Goal: Task Accomplishment & Management: Manage account settings

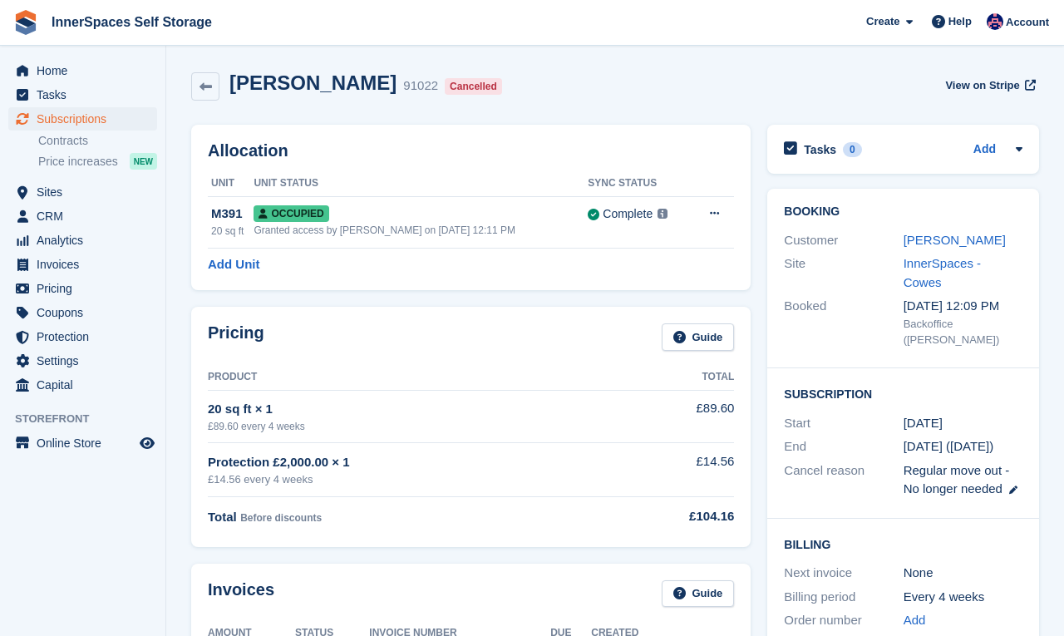
scroll to position [302, 0]
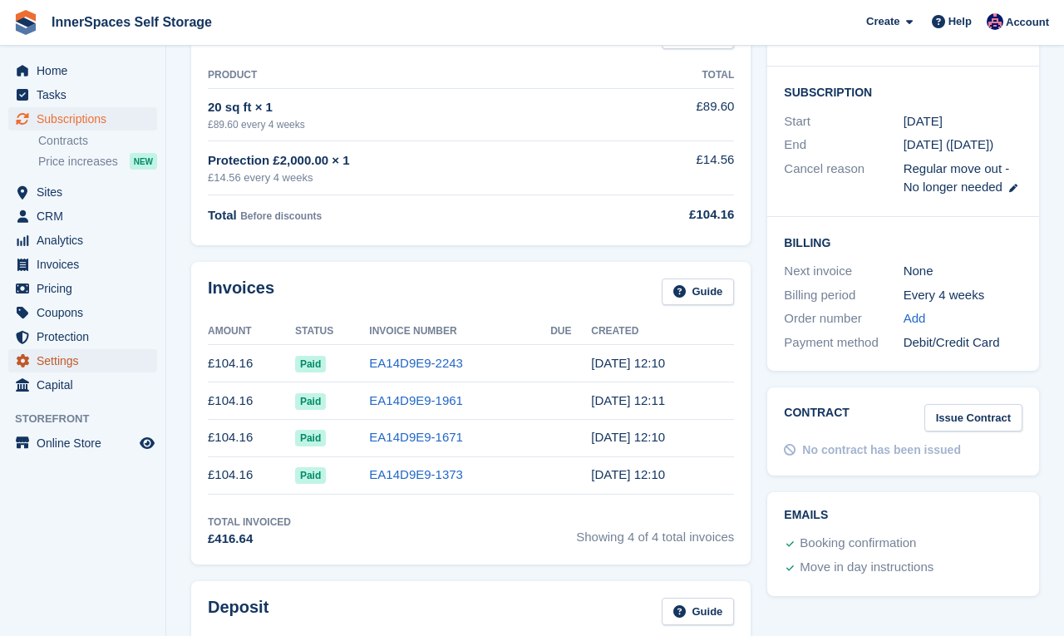
click at [66, 359] on span "Settings" at bounding box center [87, 360] width 100 height 23
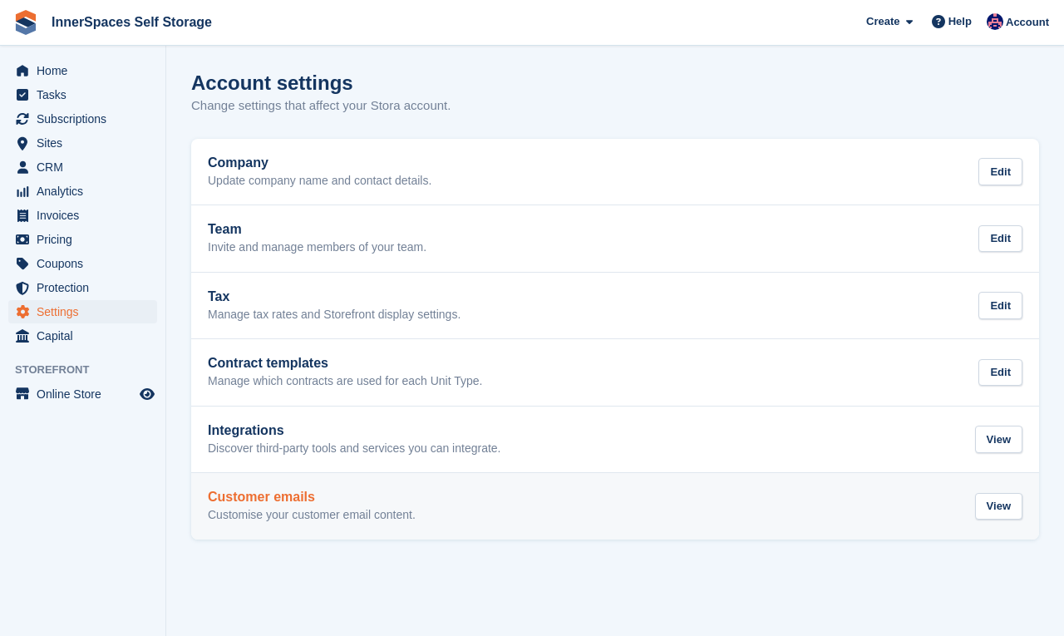
click at [401, 484] on link "Customer emails Customise your customer email content. View" at bounding box center [615, 506] width 848 height 66
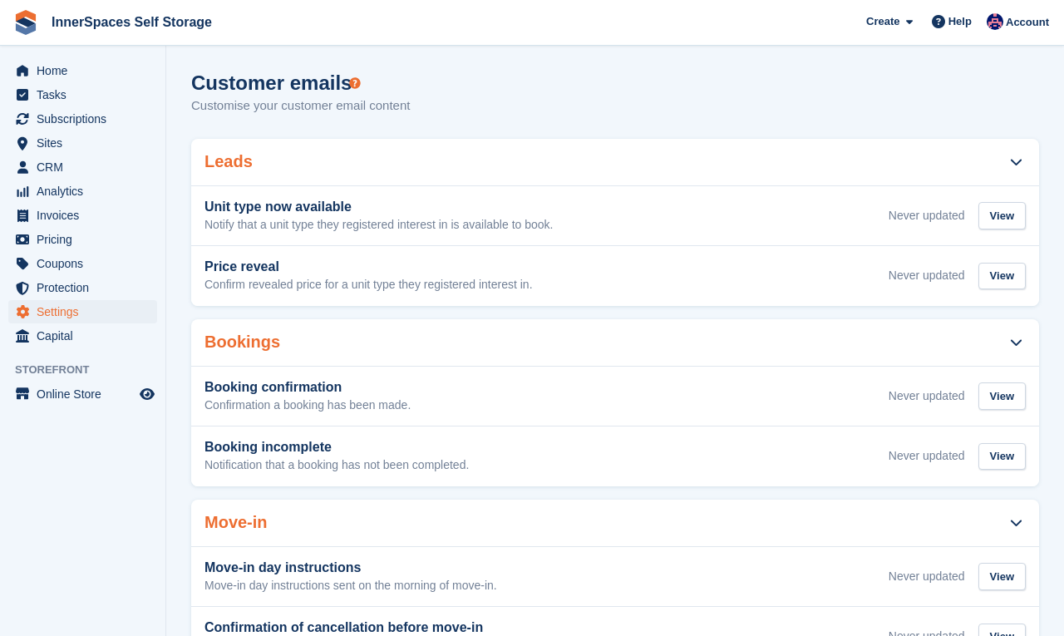
click at [461, 144] on div "Leads" at bounding box center [615, 162] width 848 height 47
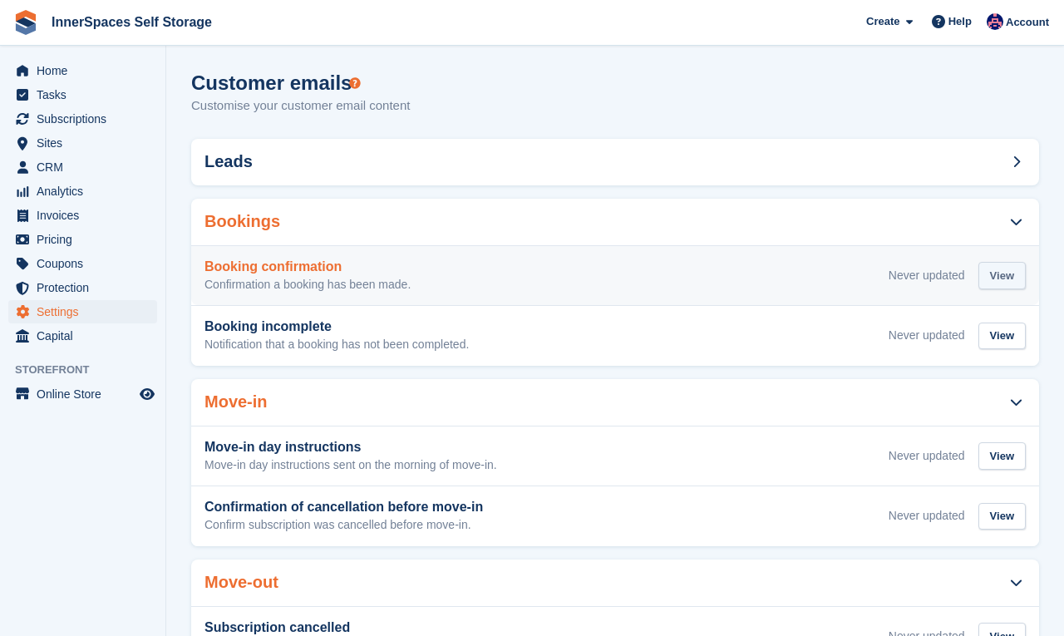
click at [1012, 282] on div "View" at bounding box center [1001, 275] width 47 height 27
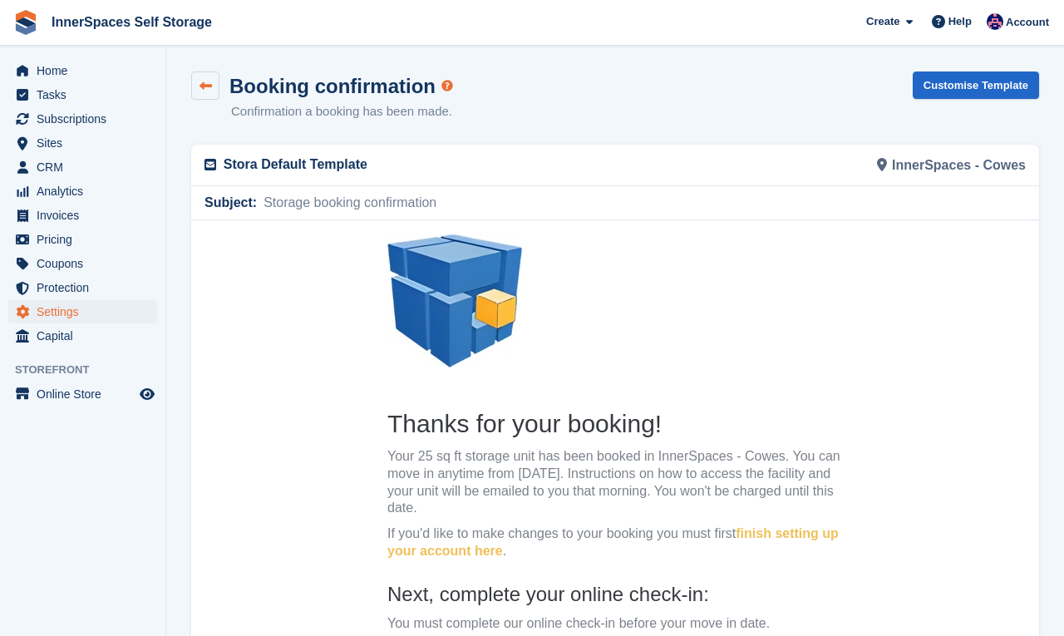
click at [204, 83] on icon at bounding box center [205, 86] width 12 height 12
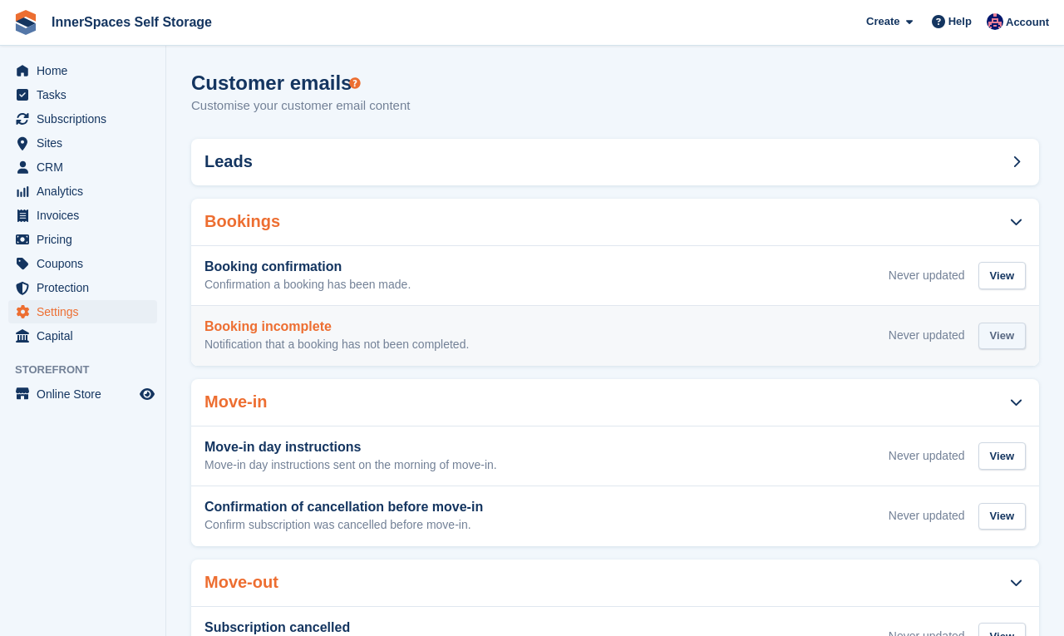
click at [1002, 338] on div "View" at bounding box center [1001, 336] width 47 height 27
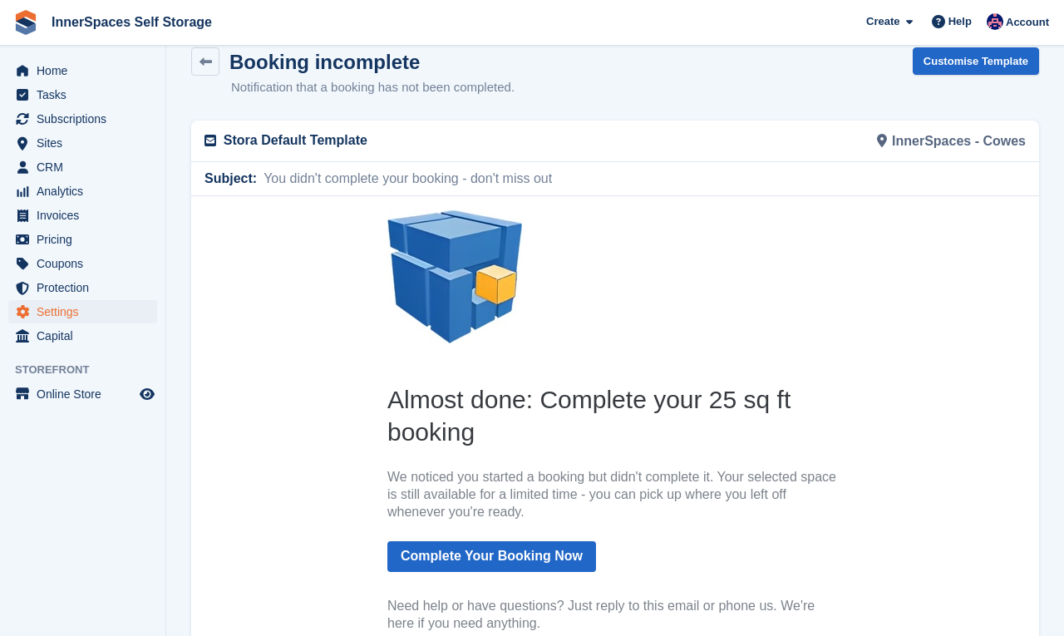
scroll to position [22, 0]
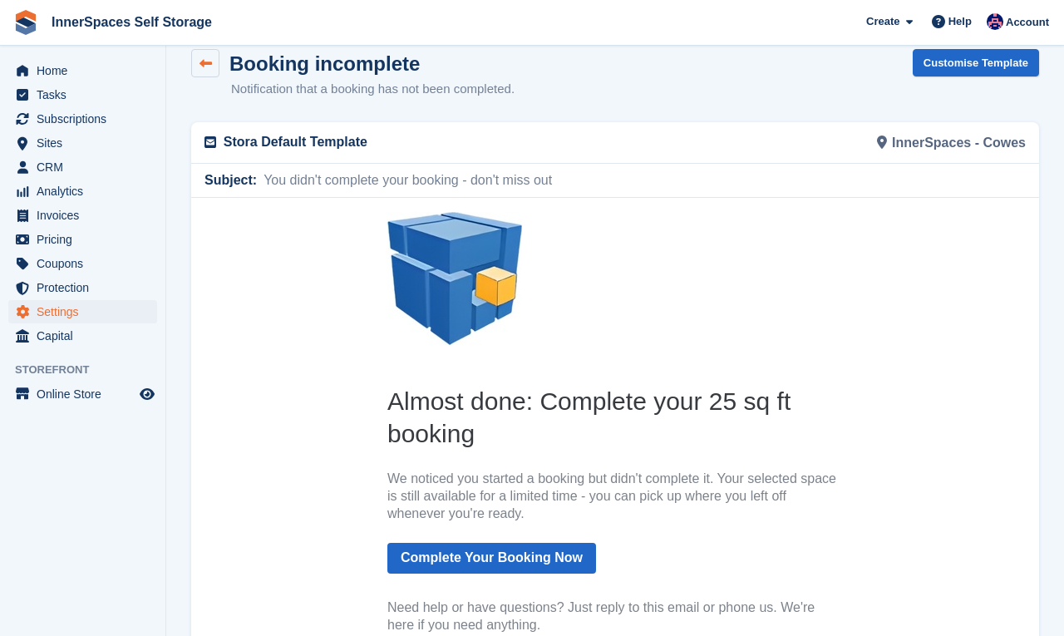
click at [192, 57] on link at bounding box center [205, 63] width 28 height 28
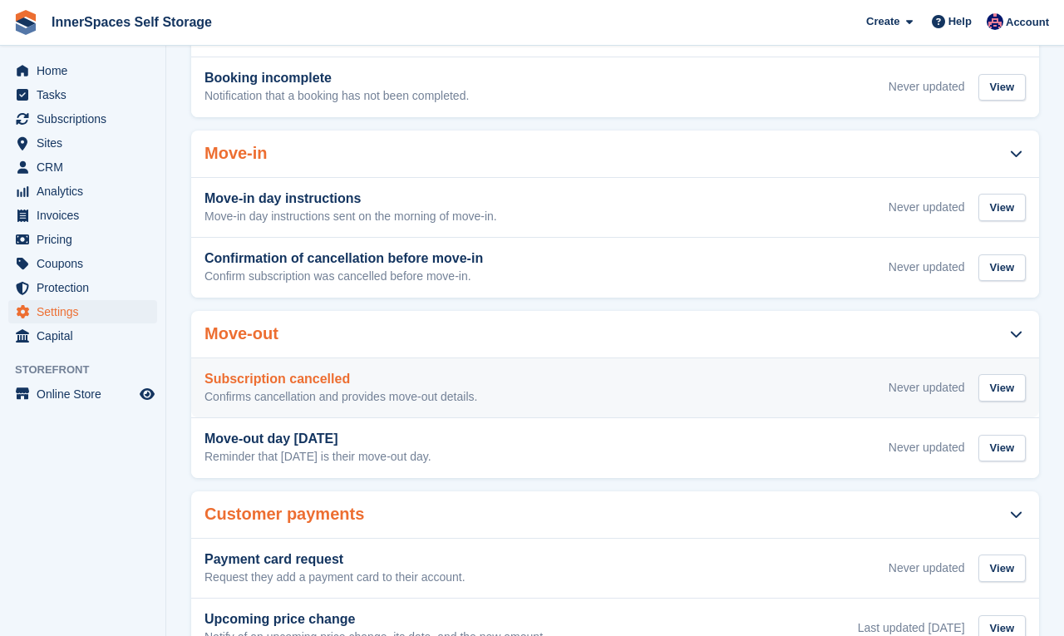
scroll to position [262, 0]
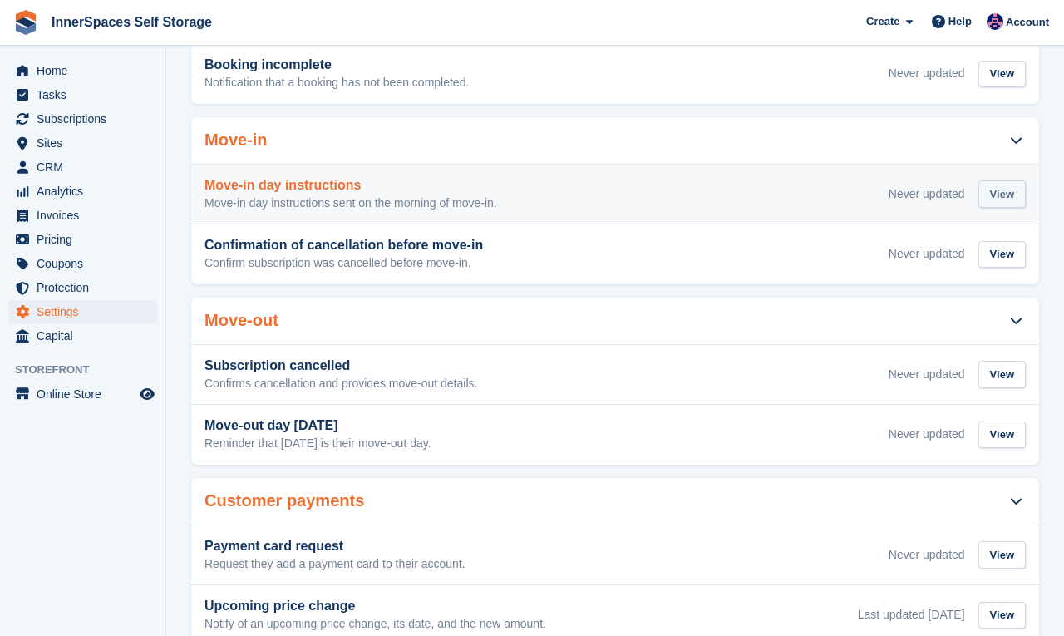
click at [998, 192] on div "View" at bounding box center [1001, 193] width 47 height 27
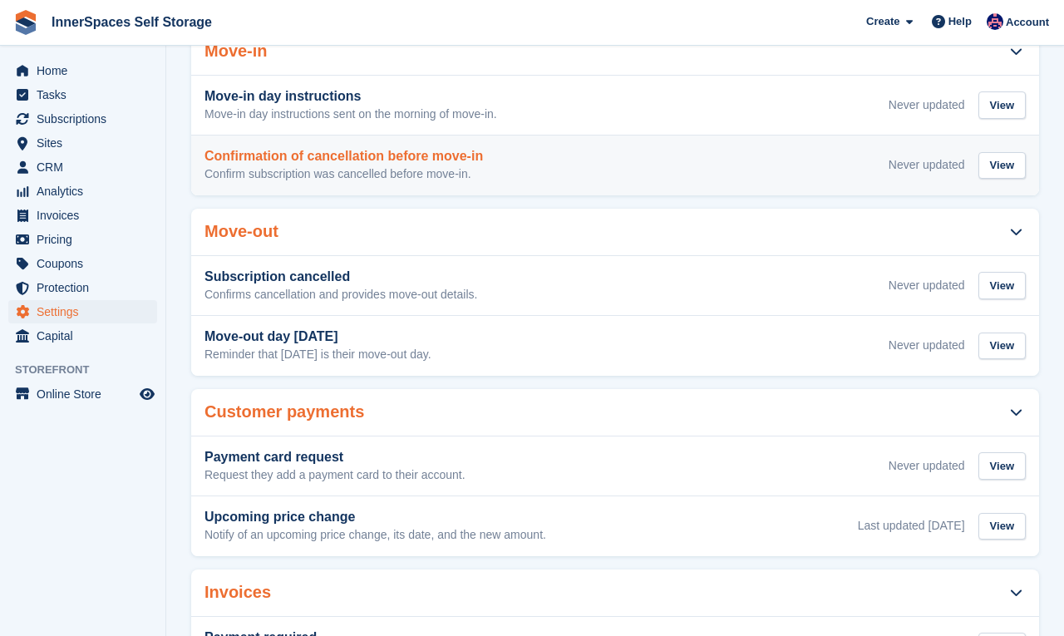
scroll to position [341, 0]
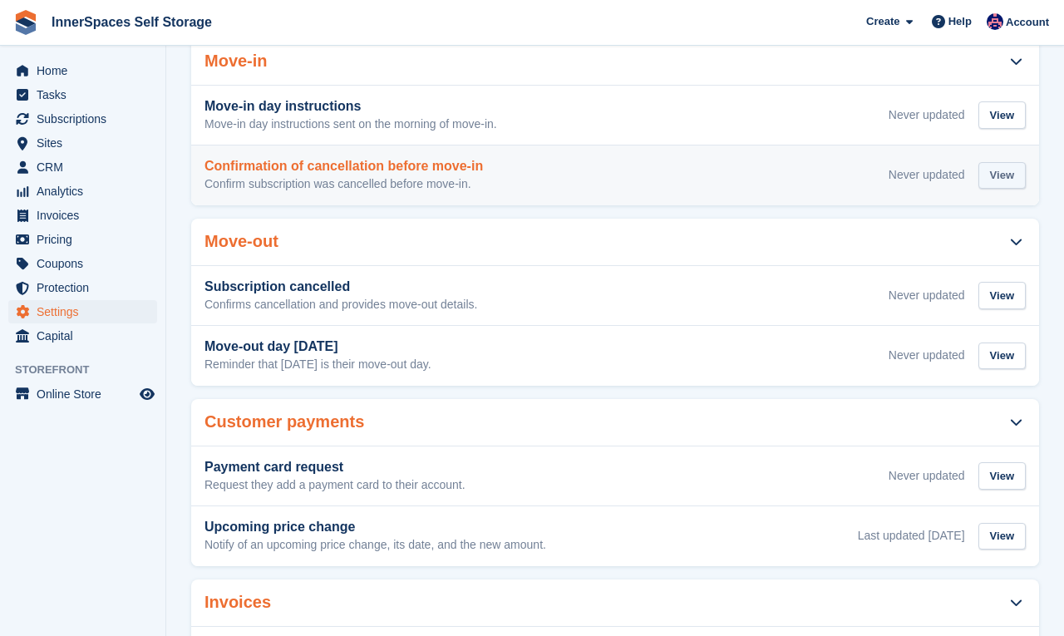
click at [1000, 183] on div "View" at bounding box center [1001, 175] width 47 height 27
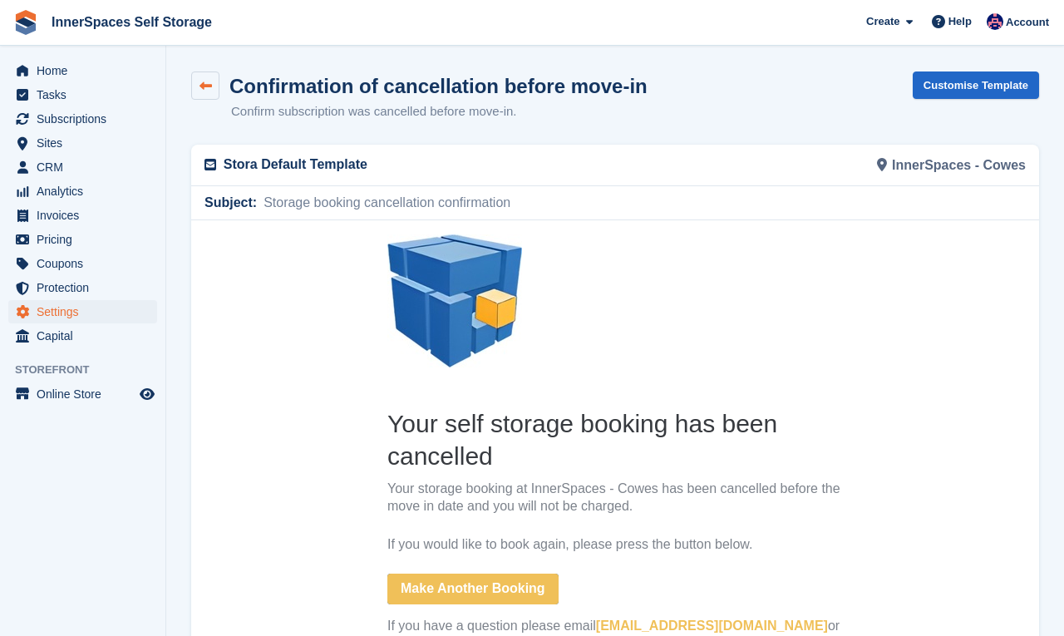
click at [207, 77] on link at bounding box center [205, 85] width 28 height 28
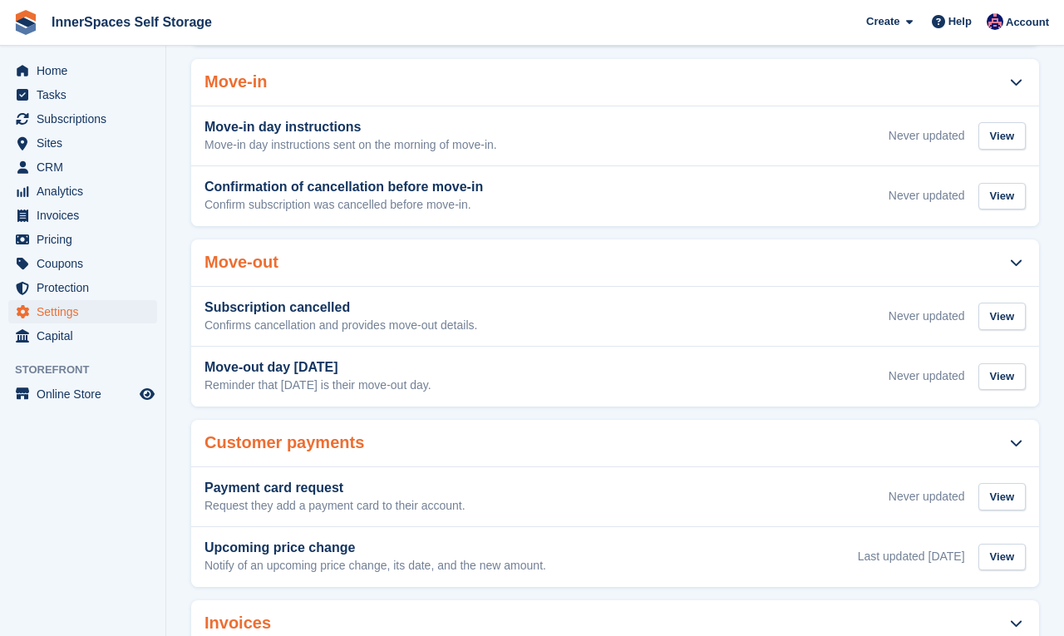
scroll to position [422, 0]
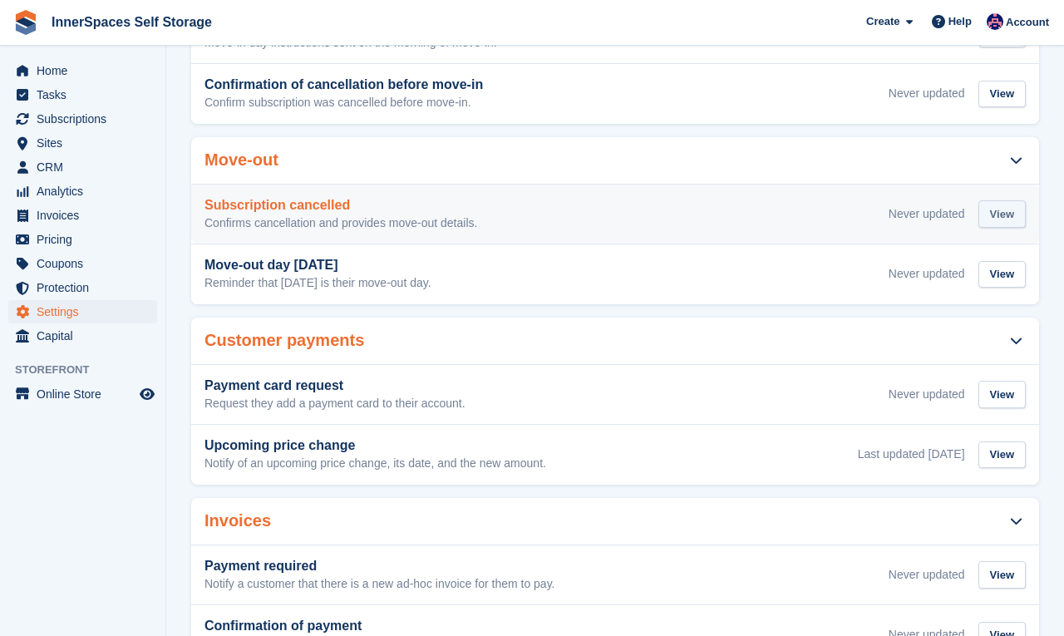
click at [1007, 213] on div "View" at bounding box center [1001, 213] width 47 height 27
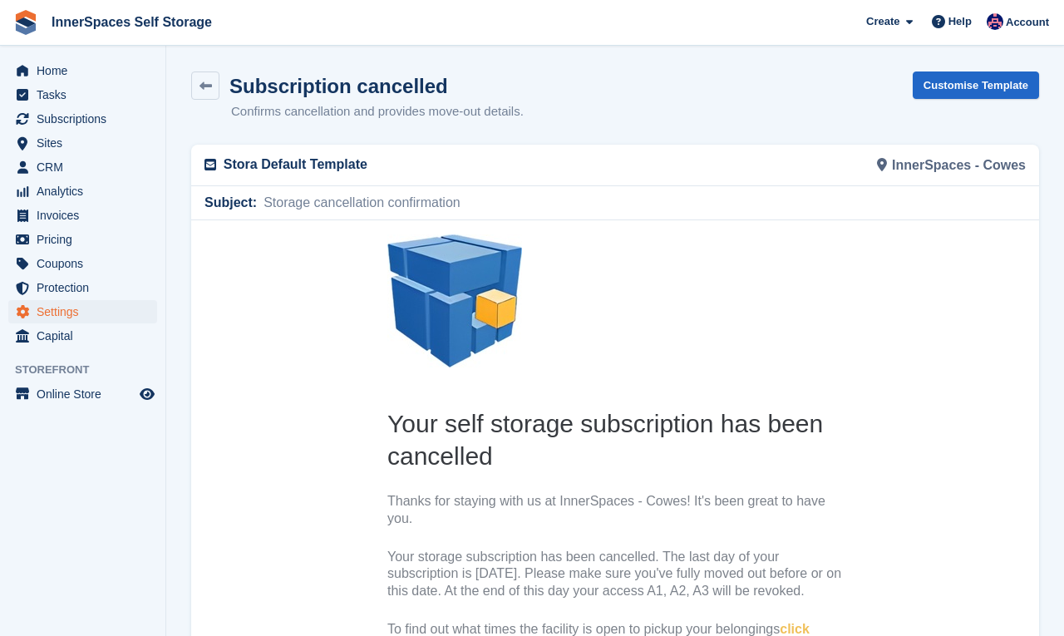
click at [200, 69] on section "Subscription cancelled Confirms cancellation and provides move-out details. Cus…" at bounding box center [615, 463] width 898 height 926
click at [200, 77] on link at bounding box center [205, 85] width 28 height 28
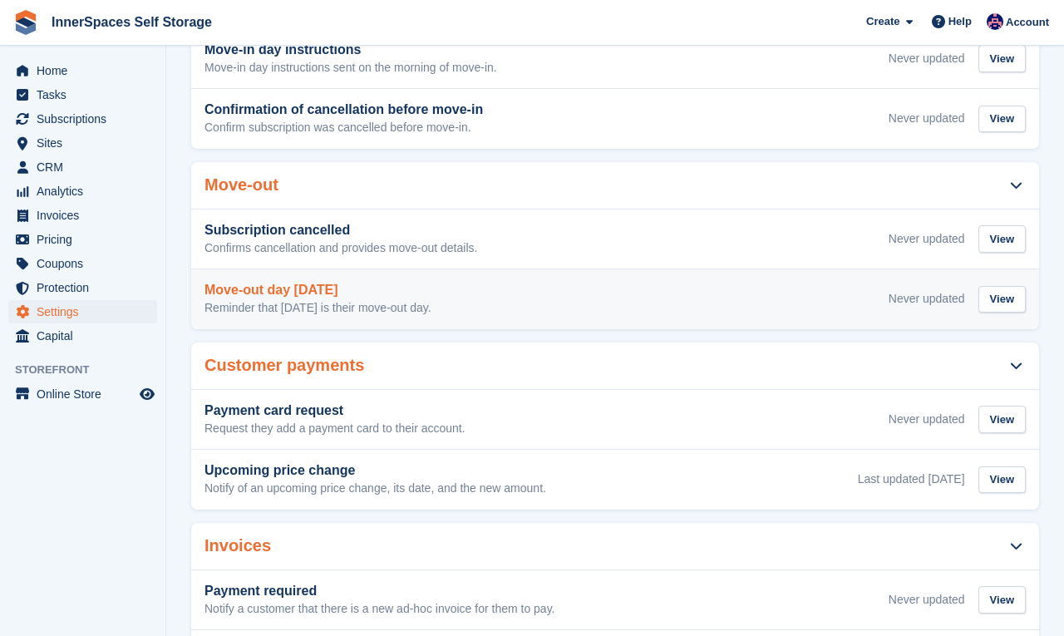
scroll to position [415, 0]
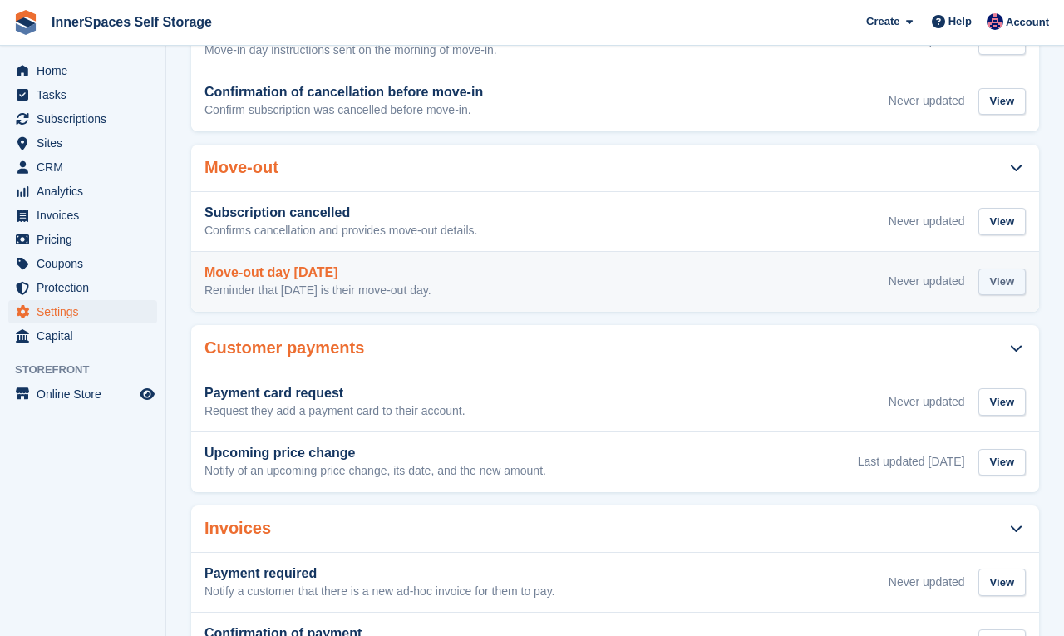
click at [1009, 283] on div "View" at bounding box center [1001, 281] width 47 height 27
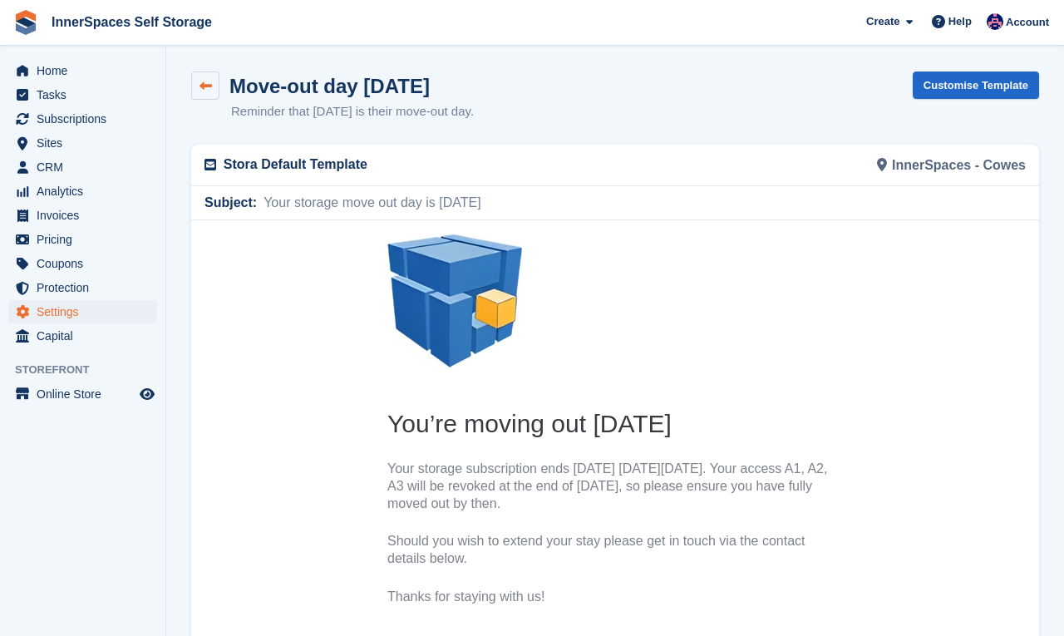
click at [196, 81] on link at bounding box center [205, 85] width 28 height 28
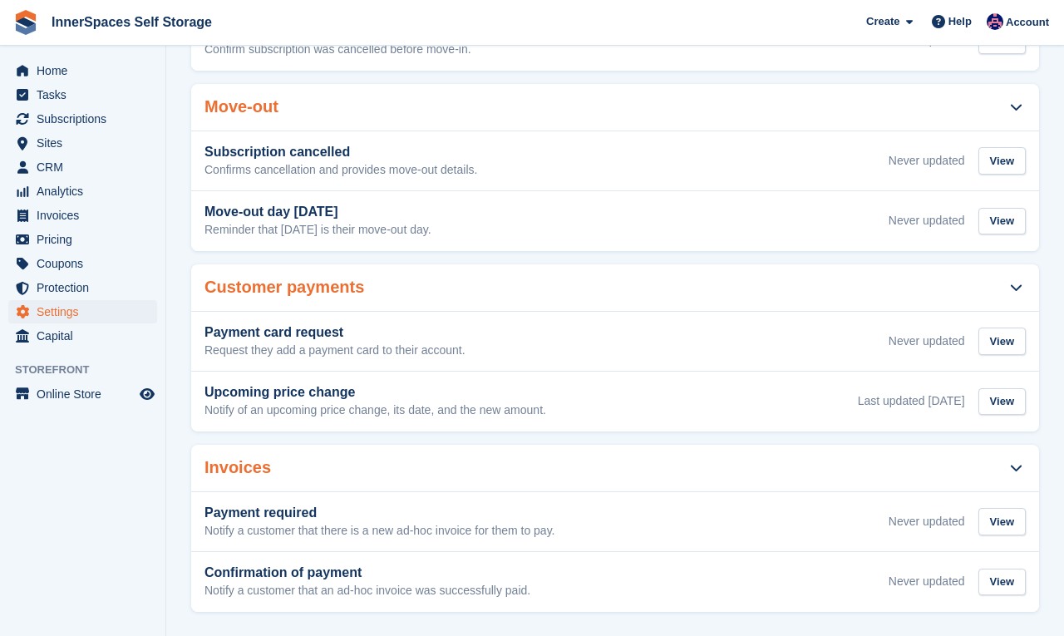
scroll to position [489, 0]
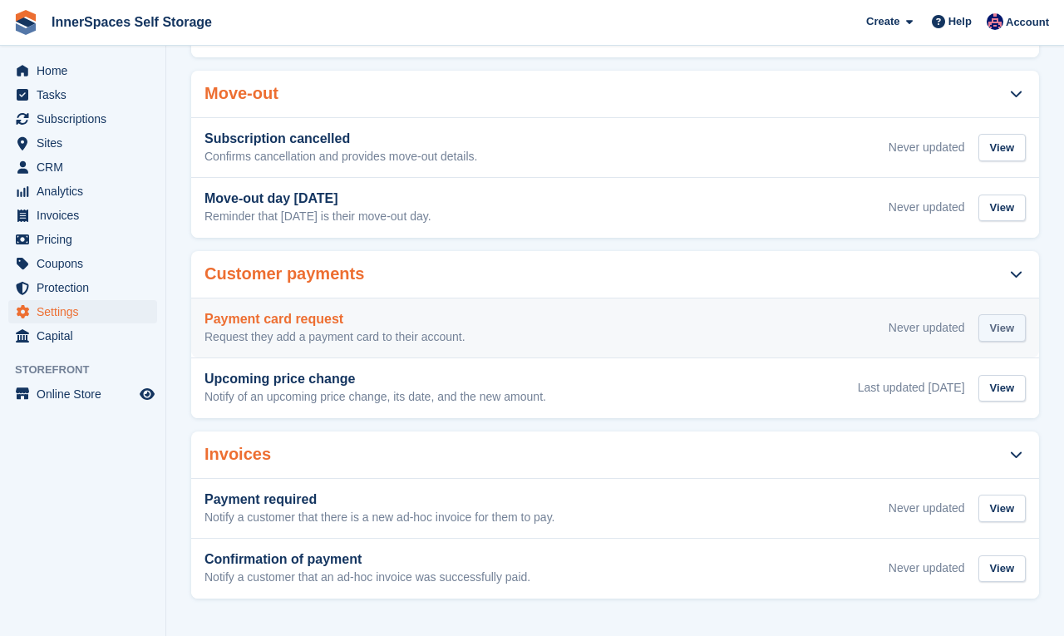
click at [1004, 332] on div "View" at bounding box center [1001, 327] width 47 height 27
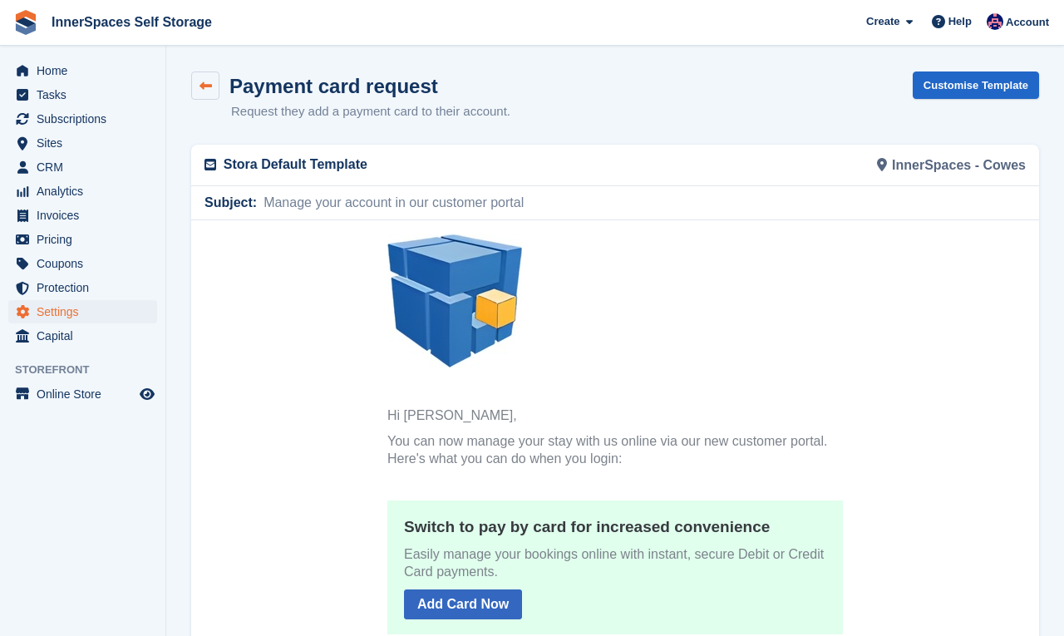
click at [217, 86] on link at bounding box center [205, 85] width 28 height 28
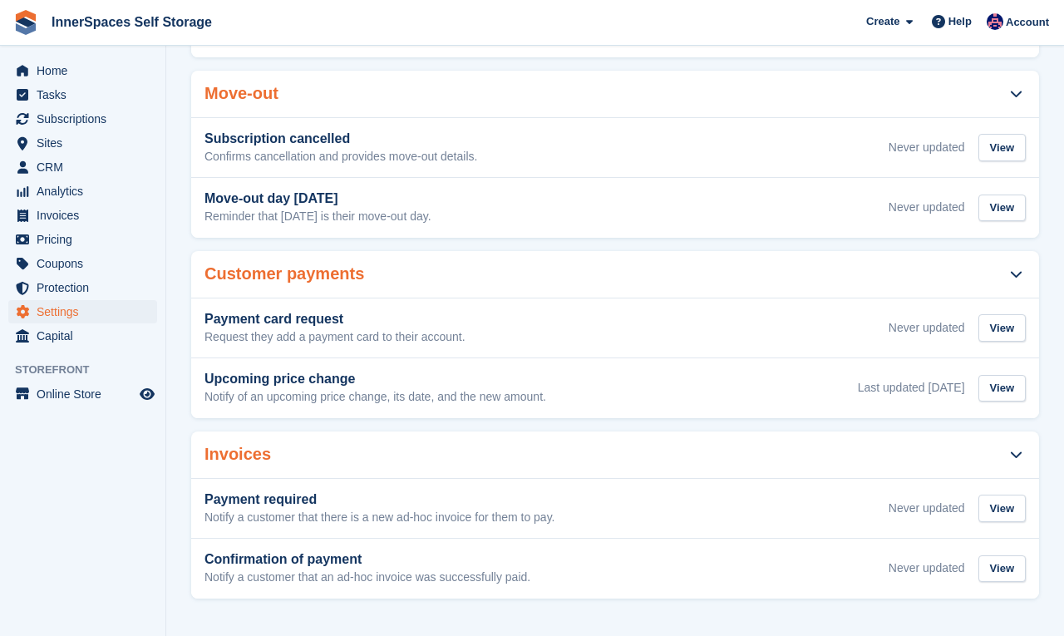
scroll to position [489, 0]
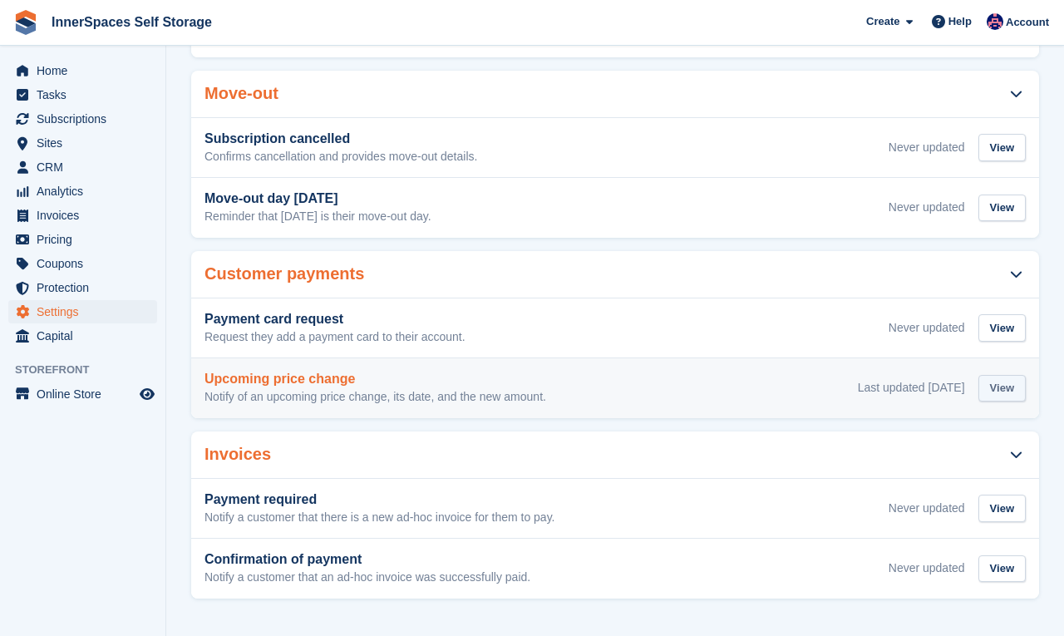
click at [992, 386] on div "View" at bounding box center [1001, 388] width 47 height 27
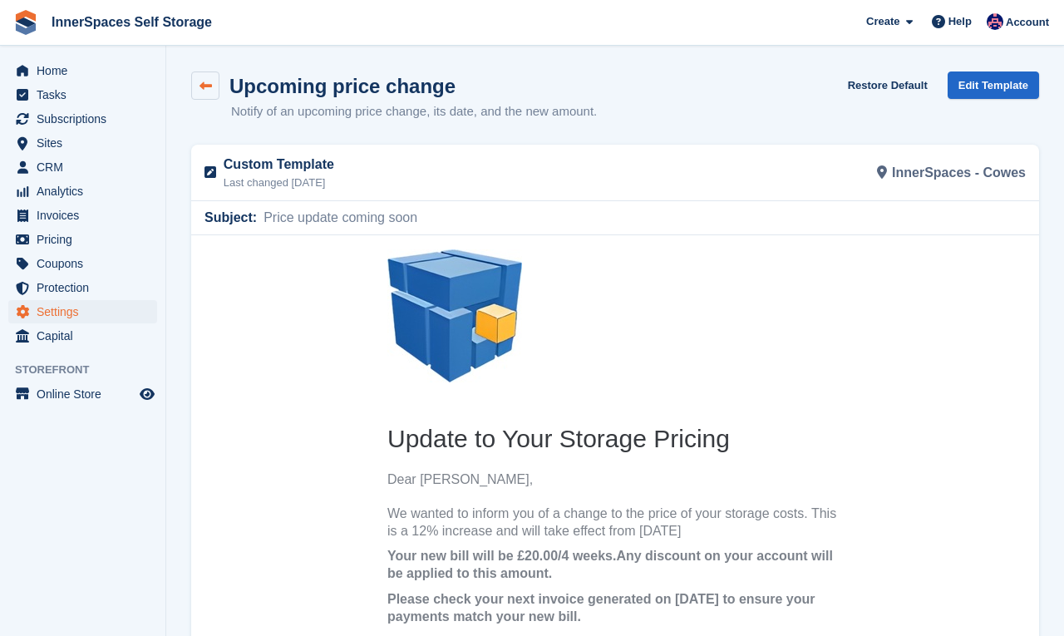
click at [202, 86] on icon at bounding box center [205, 86] width 12 height 12
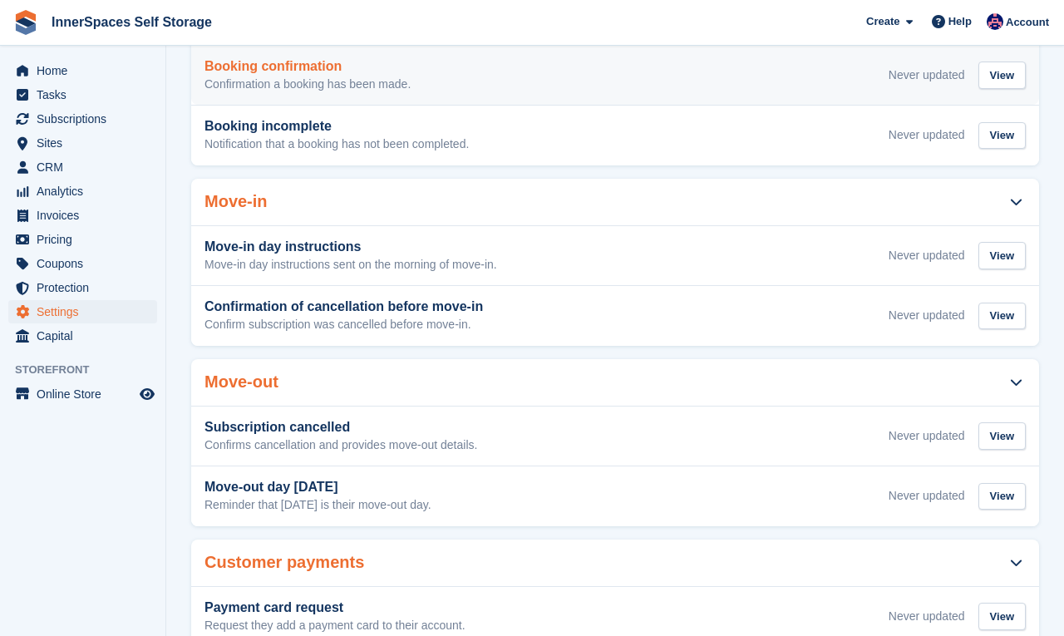
scroll to position [489, 0]
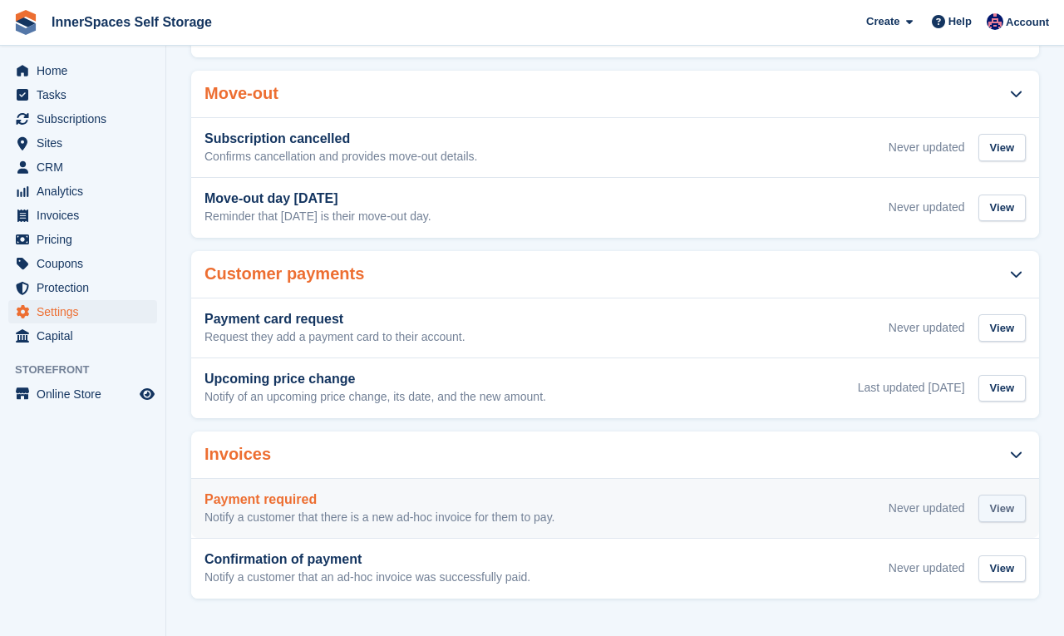
click at [999, 515] on div "View" at bounding box center [1001, 508] width 47 height 27
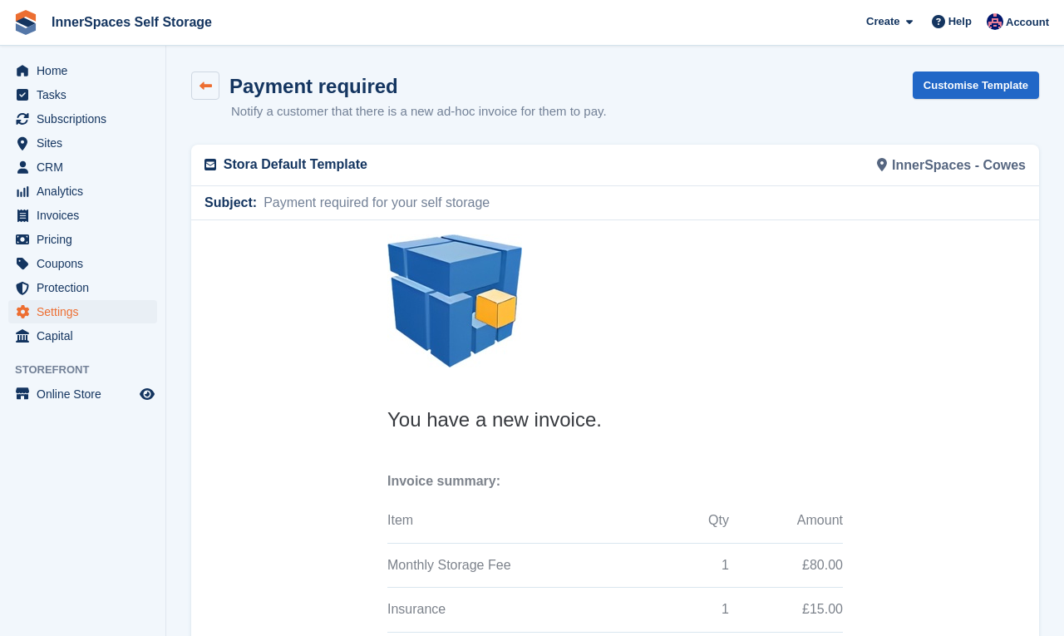
click at [204, 80] on icon at bounding box center [205, 86] width 12 height 12
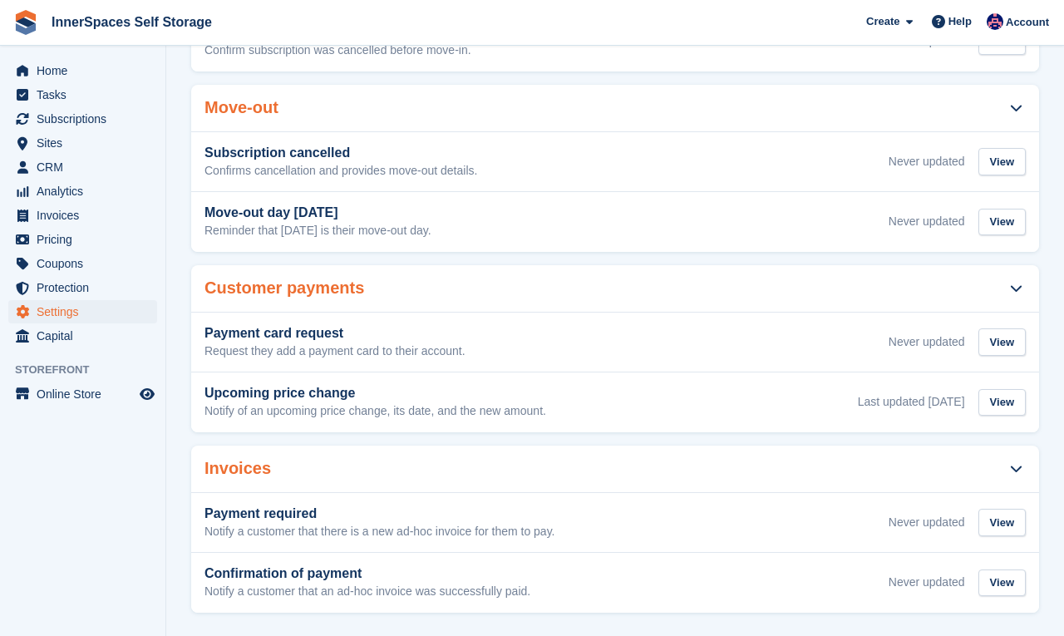
scroll to position [489, 0]
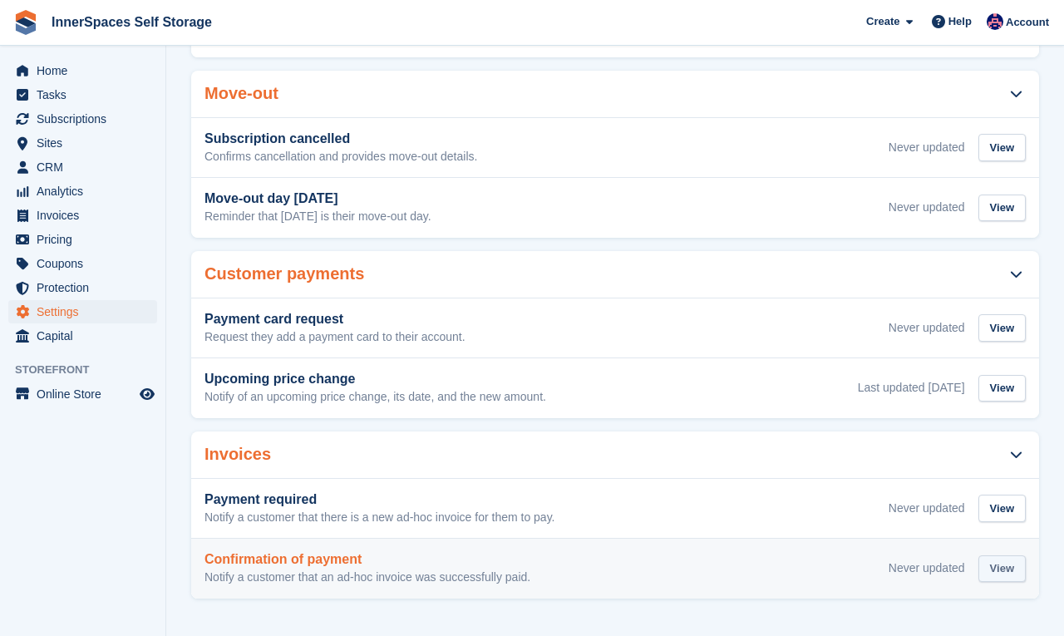
click at [1007, 565] on div "View" at bounding box center [1001, 568] width 47 height 27
